Goal: Information Seeking & Learning: Learn about a topic

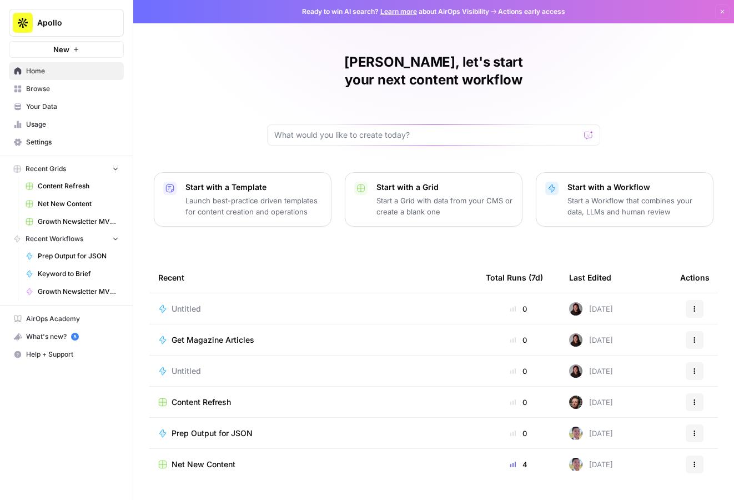
scroll to position [11, 0]
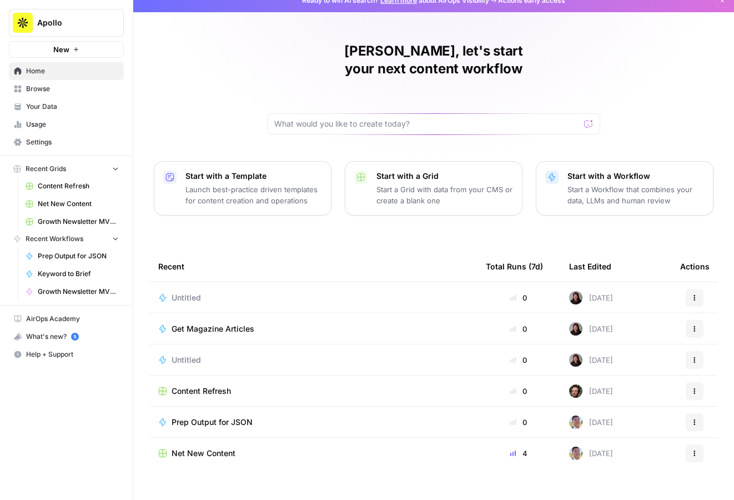
click at [42, 86] on span "Browse" at bounding box center [72, 89] width 93 height 10
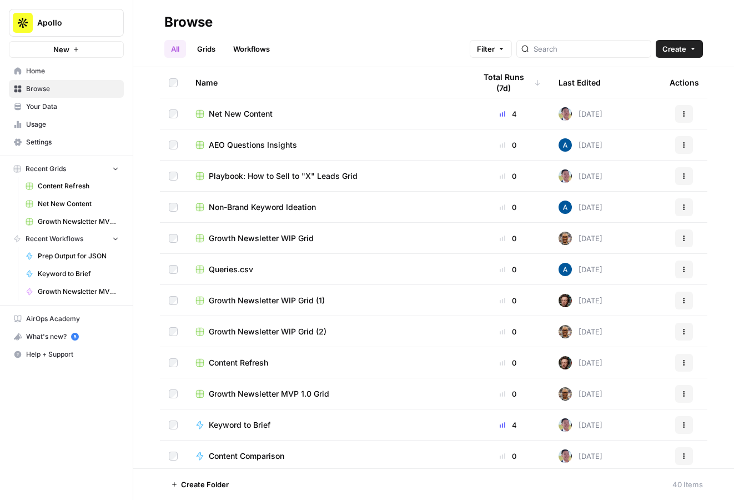
click at [257, 113] on span "Net New Content" at bounding box center [241, 113] width 64 height 11
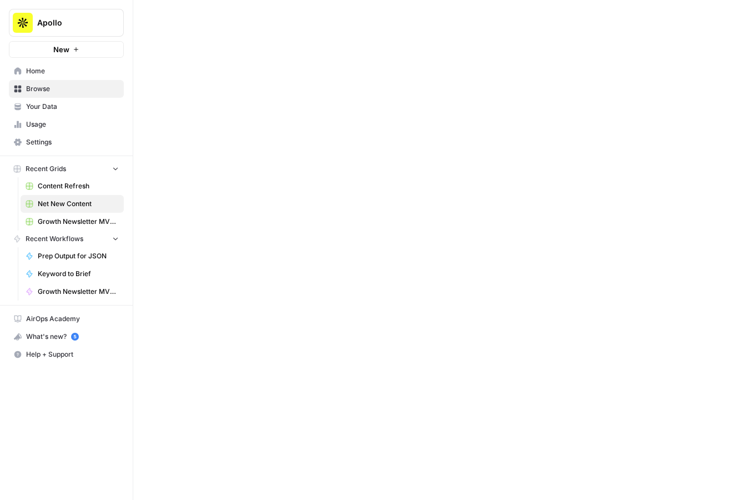
click at [257, 113] on div at bounding box center [433, 250] width 601 height 500
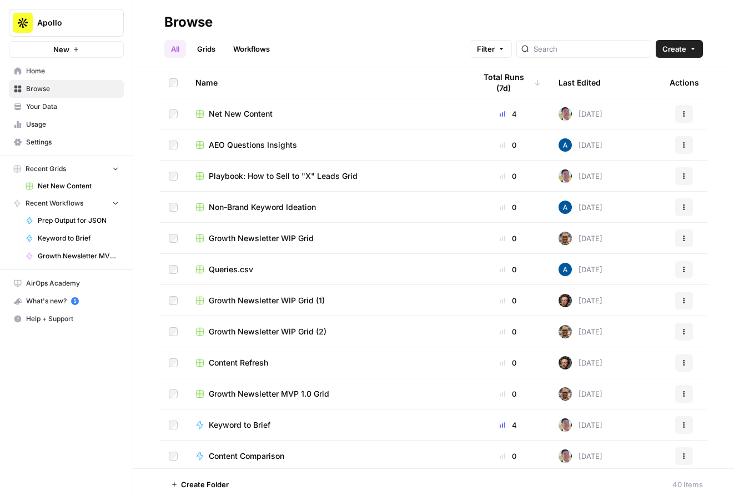
click at [341, 34] on div "All Grids Workflows Filter Create" at bounding box center [433, 44] width 538 height 27
click at [290, 176] on span "Playbook: How to Sell to "X" Leads Grid" at bounding box center [283, 175] width 149 height 11
